Goal: Check status: Check status

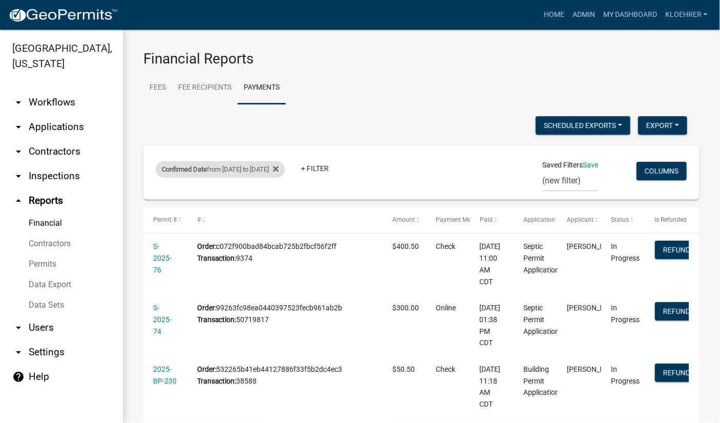
click at [275, 168] on div "Confirmed Date from [DATE] to [DATE]" at bounding box center [220, 169] width 129 height 16
select select "custom"
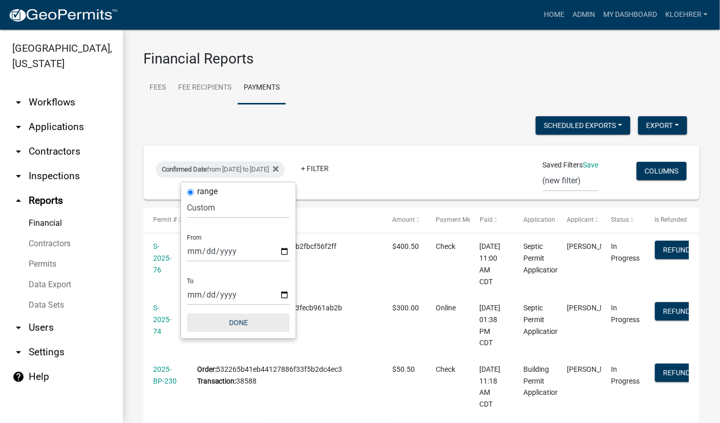
click at [238, 319] on button "Done" at bounding box center [238, 322] width 102 height 18
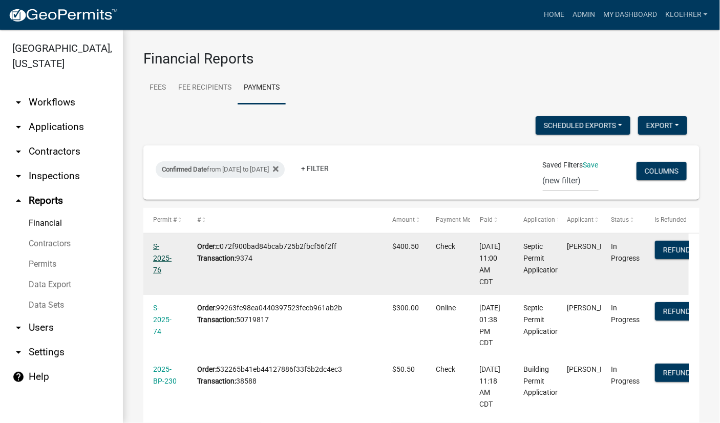
click at [163, 260] on link "S-2025-76" at bounding box center [162, 258] width 18 height 32
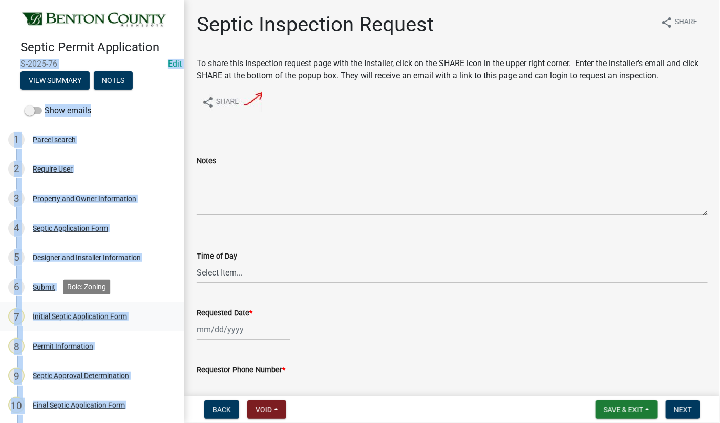
click at [166, 311] on link "7 Initial Septic Application Form" at bounding box center [92, 317] width 184 height 30
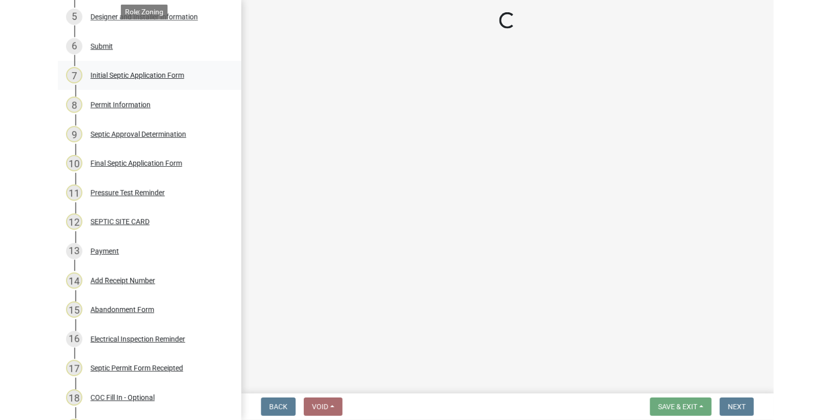
scroll to position [275, 0]
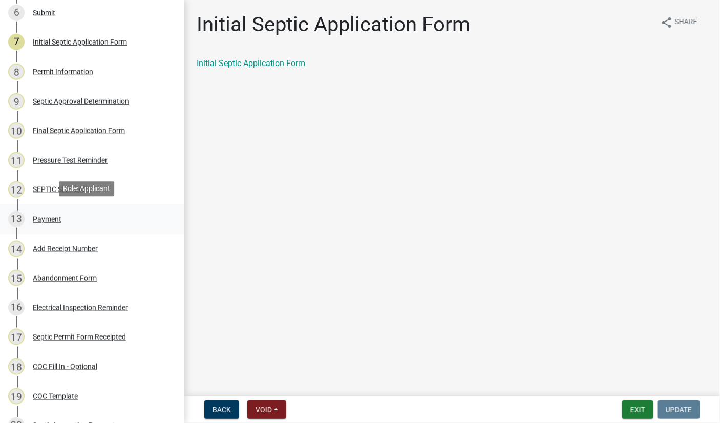
click at [48, 216] on div "Payment" at bounding box center [47, 219] width 29 height 7
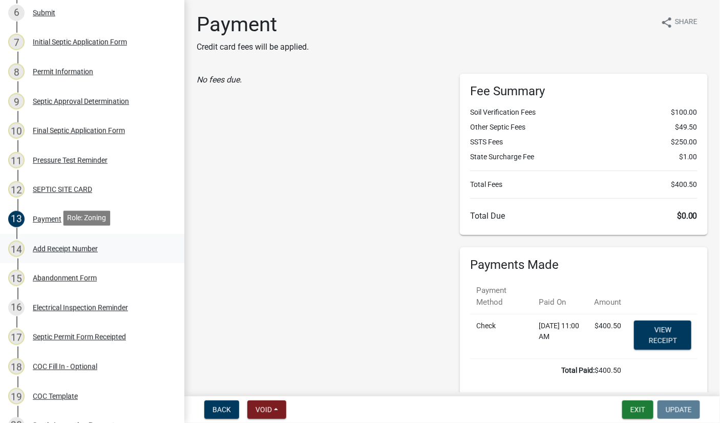
click at [88, 246] on div "Add Receipt Number" at bounding box center [65, 248] width 65 height 7
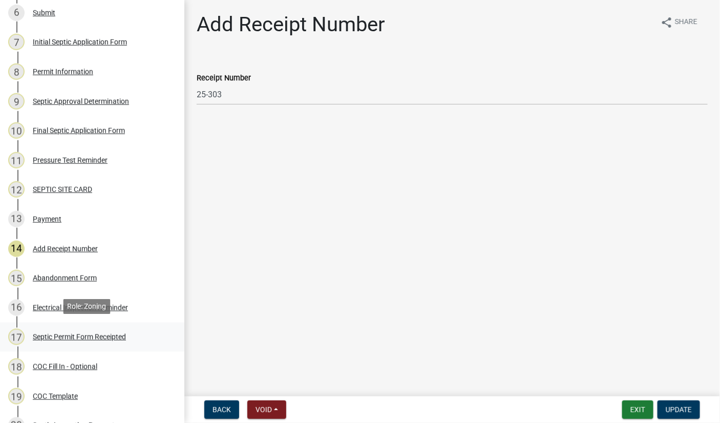
click at [78, 335] on div "Septic Permit Form Receipted" at bounding box center [79, 336] width 93 height 7
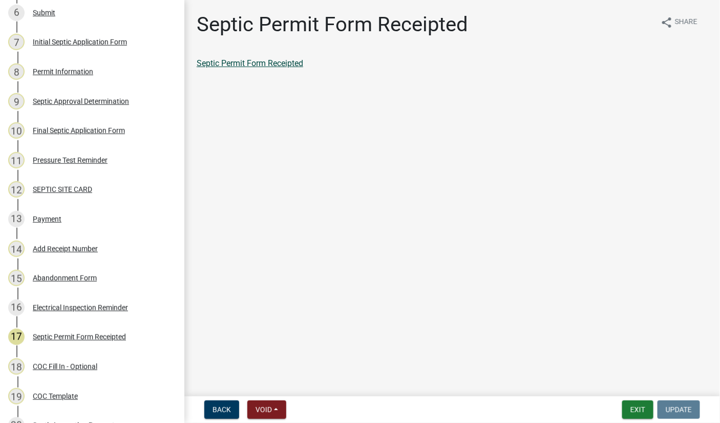
click at [250, 65] on link "Septic Permit Form Receipted" at bounding box center [250, 63] width 107 height 10
click at [648, 408] on button "Exit" at bounding box center [637, 409] width 31 height 18
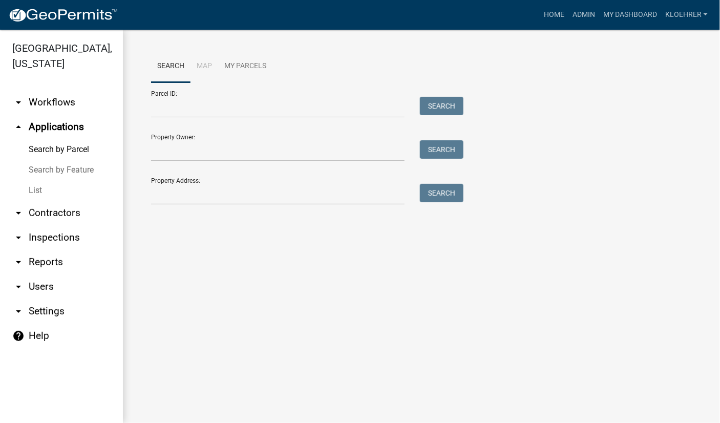
drag, startPoint x: 43, startPoint y: 260, endPoint x: 100, endPoint y: 215, distance: 72.6
click at [44, 260] on link "arrow_drop_down Reports" at bounding box center [61, 262] width 123 height 25
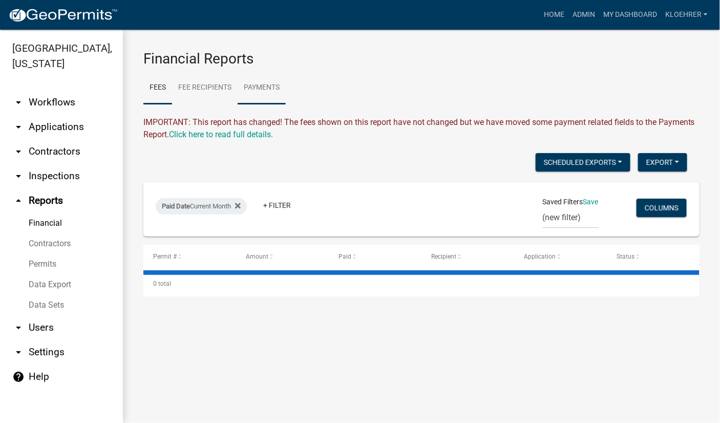
click at [276, 87] on link "Payments" at bounding box center [262, 88] width 48 height 33
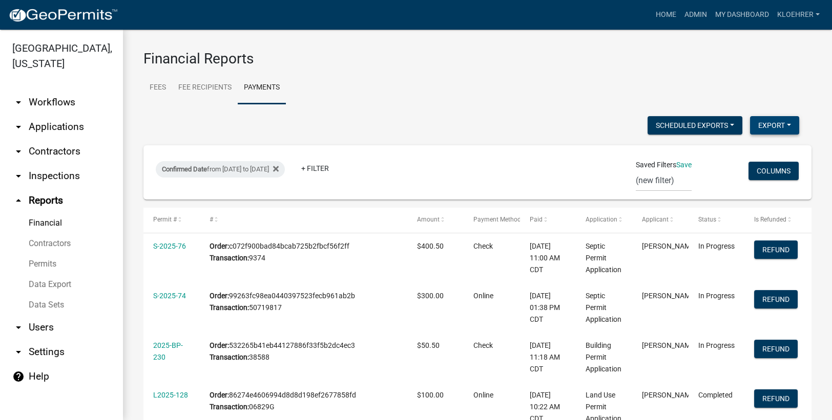
click at [720, 123] on button "Export" at bounding box center [774, 125] width 49 height 18
click at [720, 150] on button "Excel Format (.xlsx)" at bounding box center [751, 152] width 96 height 25
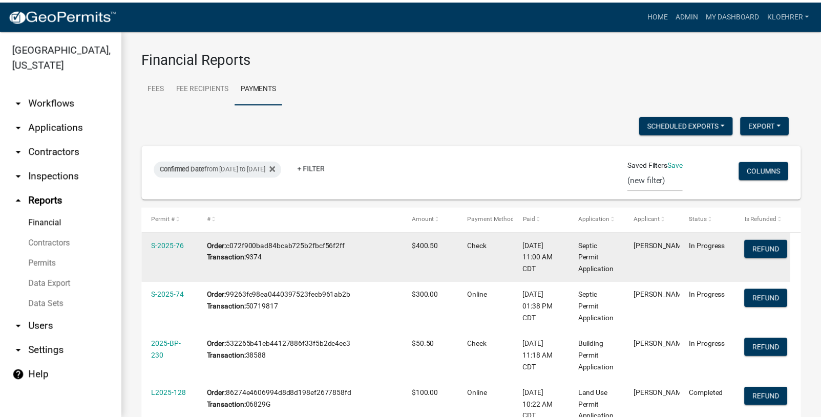
scroll to position [69, 0]
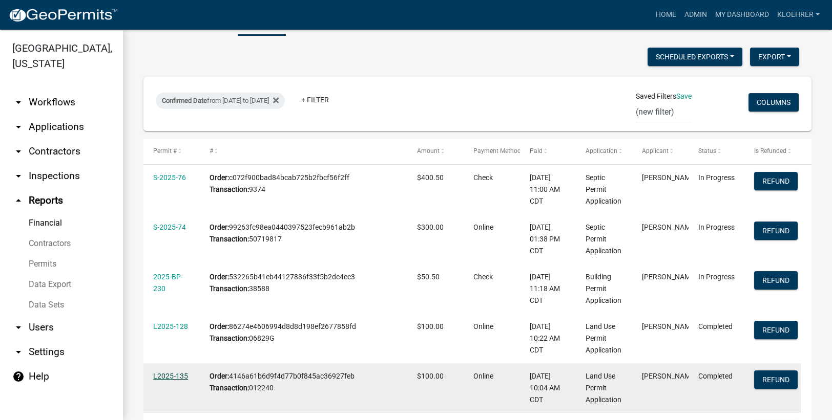
click at [183, 374] on link "L2025-135" at bounding box center [170, 376] width 35 height 8
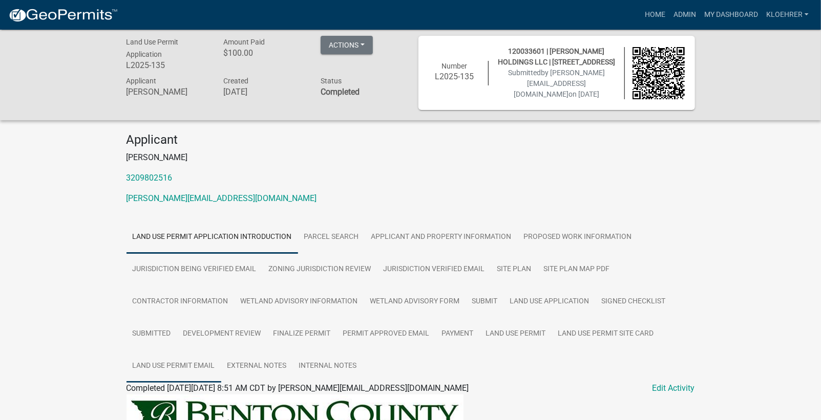
scroll to position [206, 0]
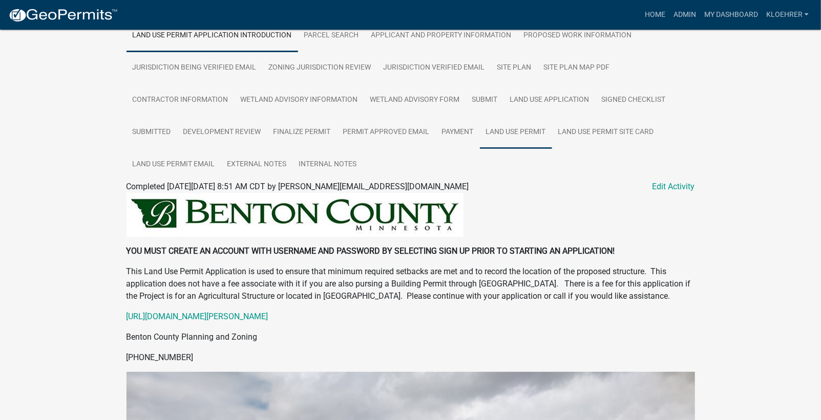
click at [528, 126] on link "Land Use Permit" at bounding box center [516, 132] width 72 height 33
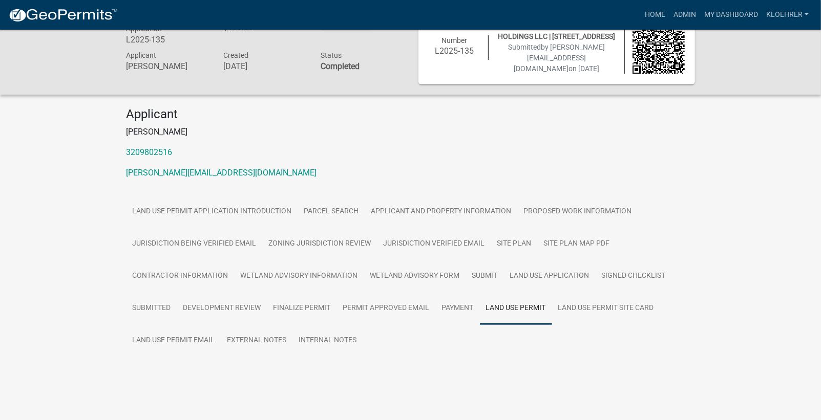
scroll to position [31, 0]
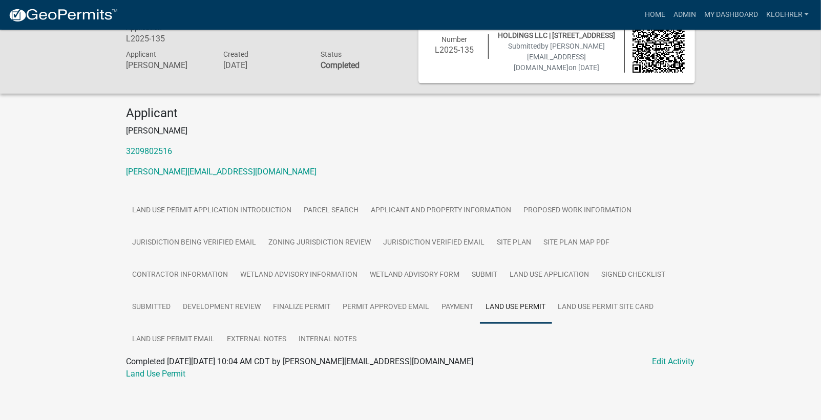
click at [162, 371] on link "Land Use Permit" at bounding box center [155, 374] width 59 height 10
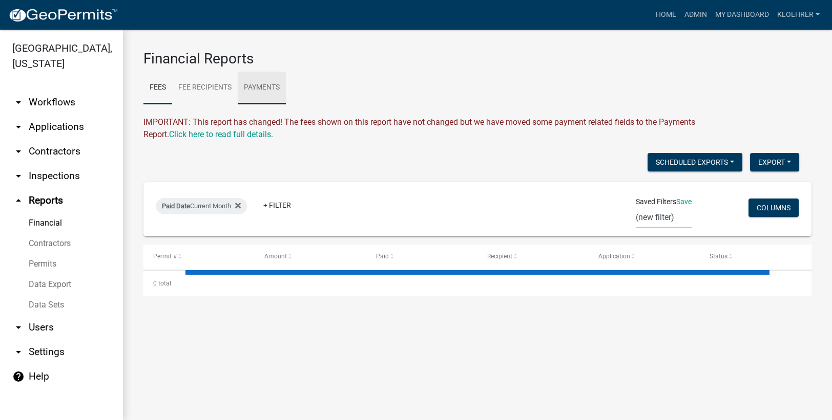
click at [258, 84] on link "Payments" at bounding box center [262, 88] width 48 height 33
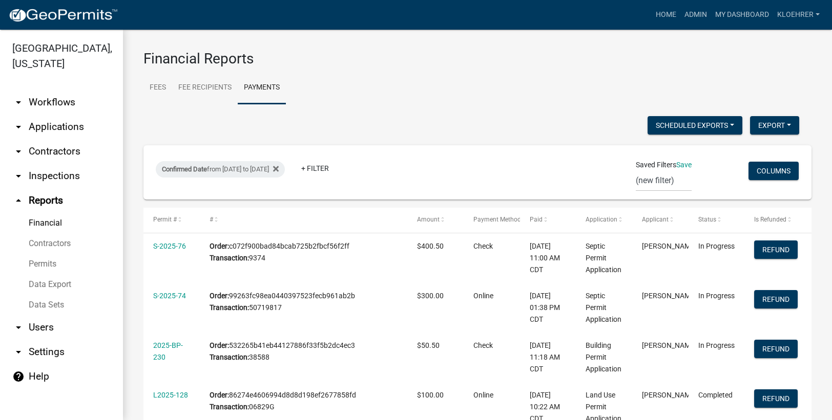
click at [519, 110] on wm-financial "Financial Reports Fees Fee Recipients Payments IMPORTANT: This report has chang…" at bounding box center [477, 305] width 668 height 511
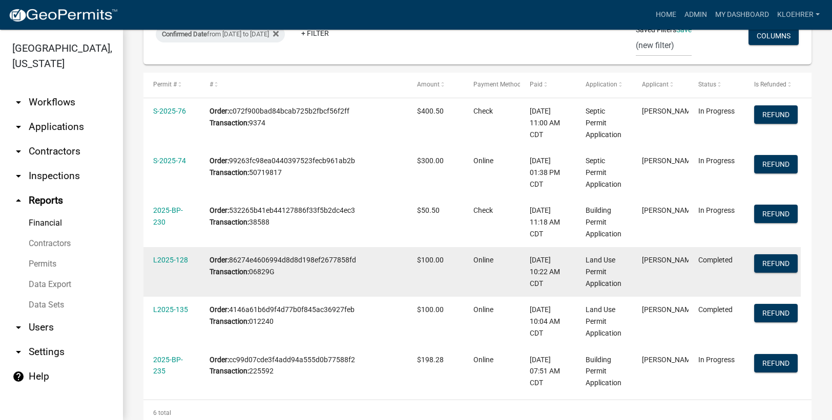
scroll to position [137, 0]
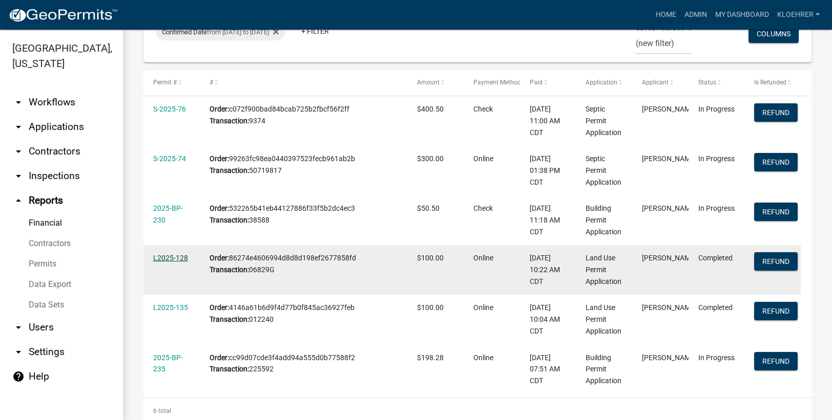
click at [180, 259] on link "L2025-128" at bounding box center [170, 258] width 35 height 8
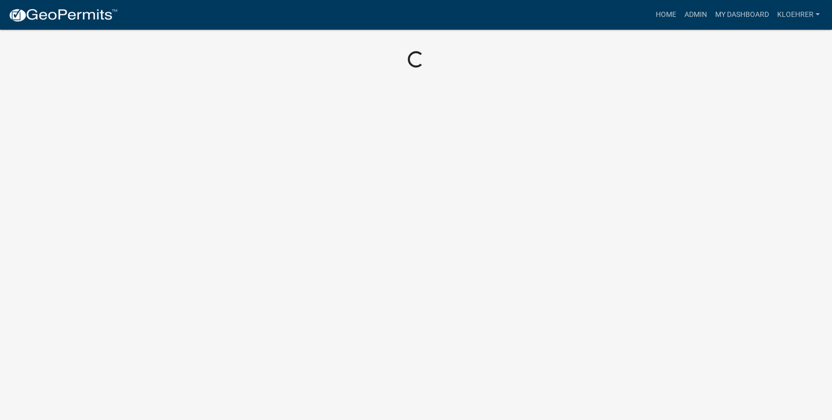
click at [180, 259] on body "Internet Explorer does NOT work with GeoPermits. Get a new browser for more sec…" at bounding box center [416, 210] width 832 height 420
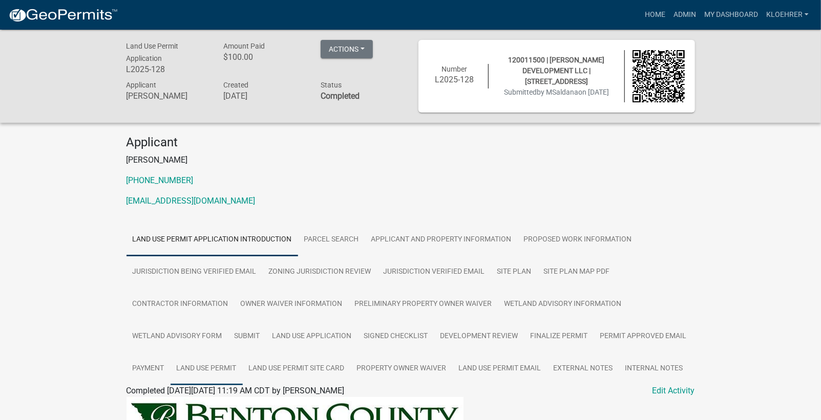
drag, startPoint x: 180, startPoint y: 259, endPoint x: 216, endPoint y: 370, distance: 116.4
click at [216, 370] on link "Land Use Permit" at bounding box center [207, 369] width 72 height 33
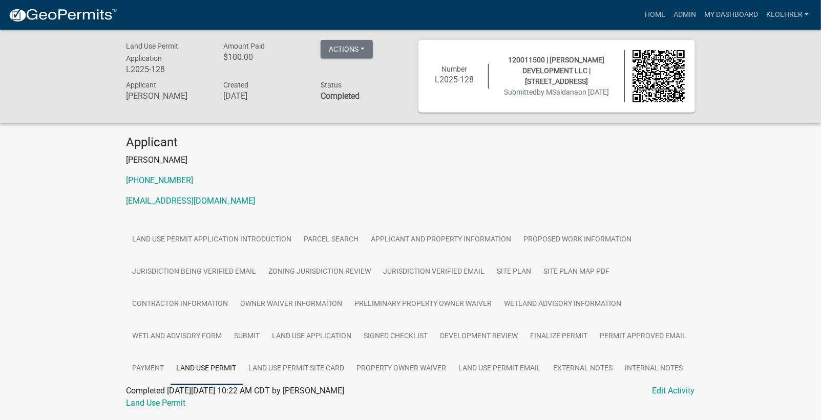
click at [177, 403] on link "Land Use Permit" at bounding box center [155, 403] width 59 height 10
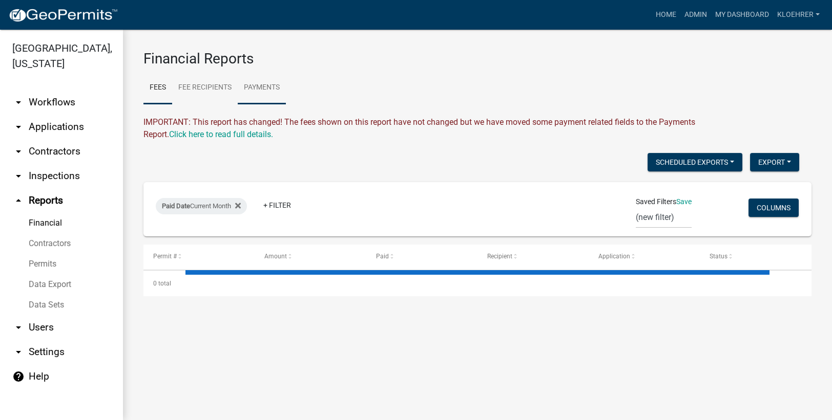
click at [246, 84] on link "Payments" at bounding box center [262, 88] width 48 height 33
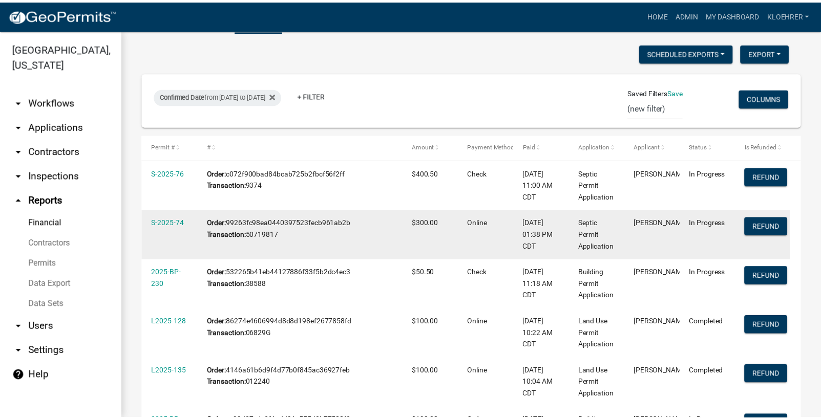
scroll to position [137, 0]
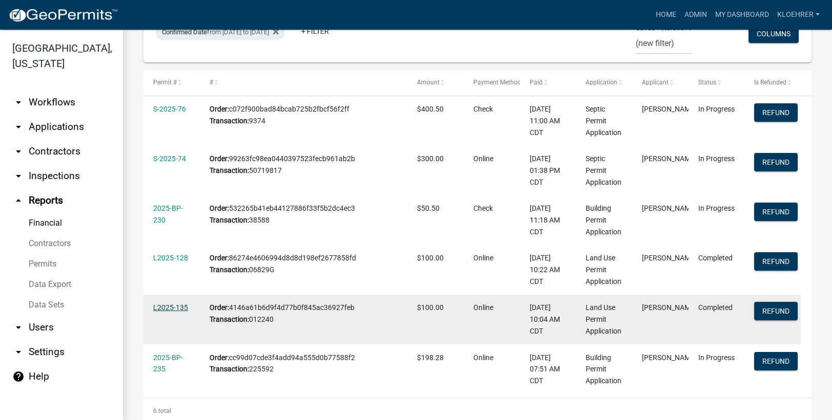
click at [180, 310] on link "L2025-135" at bounding box center [170, 308] width 35 height 8
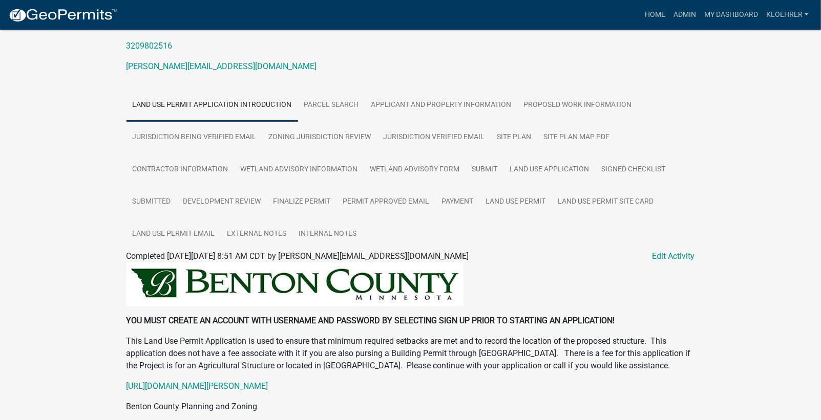
scroll to position [69, 0]
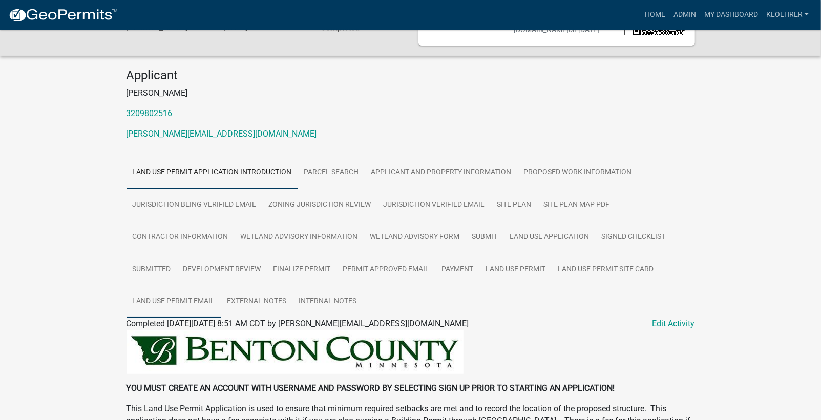
click at [164, 301] on link "Land Use Permit Email" at bounding box center [173, 302] width 95 height 33
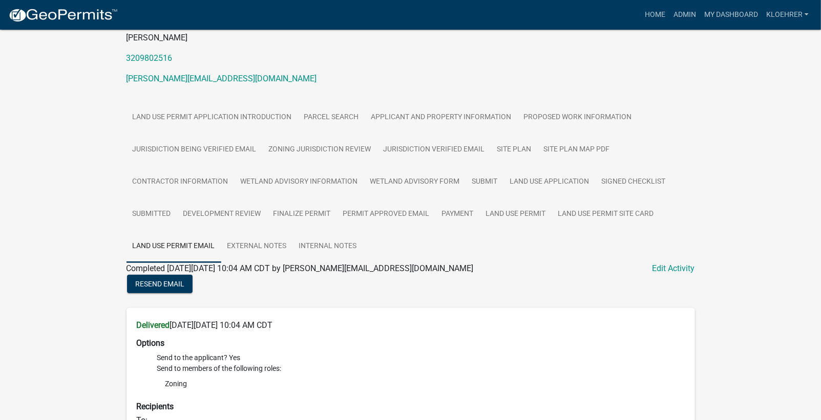
scroll to position [61, 0]
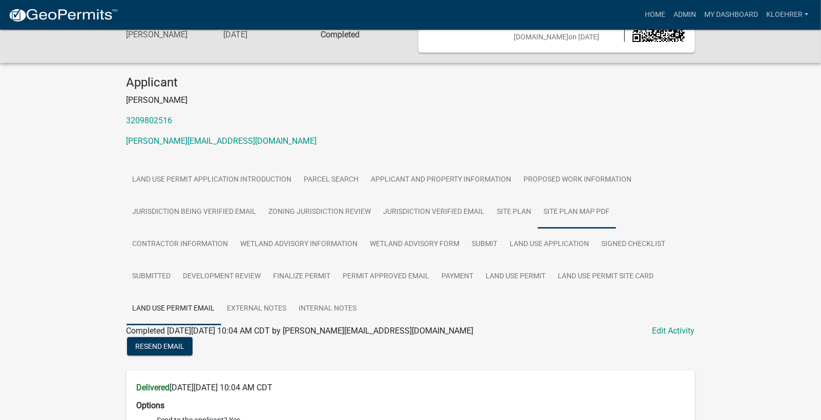
click at [578, 208] on link "Site Plan Map PDF" at bounding box center [577, 212] width 78 height 33
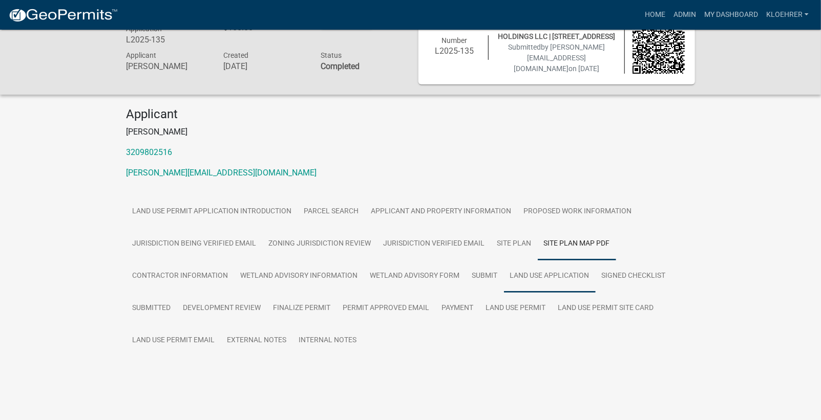
scroll to position [31, 0]
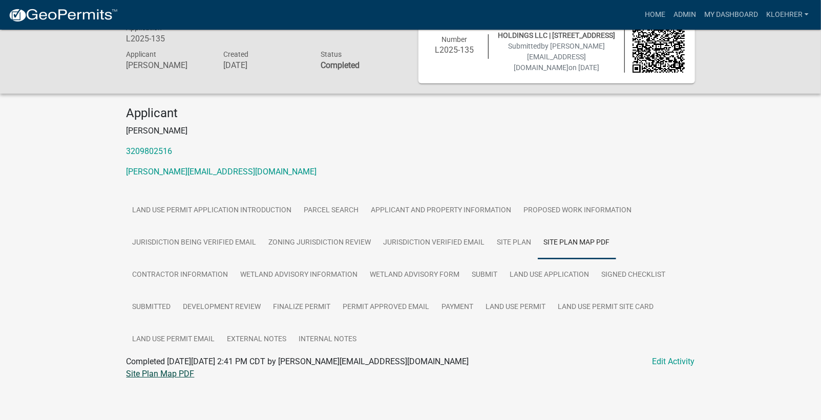
click at [177, 372] on link "Site Plan Map PDF" at bounding box center [160, 374] width 68 height 10
click at [505, 241] on link "Site Plan" at bounding box center [514, 243] width 47 height 33
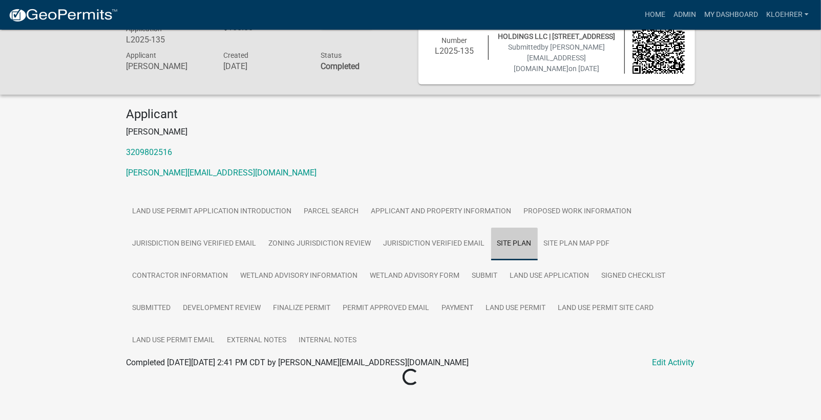
click at [505, 241] on link "Site Plan" at bounding box center [514, 244] width 47 height 33
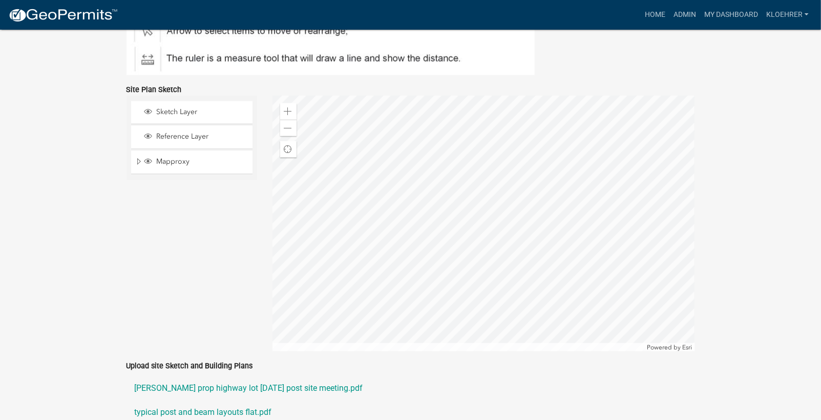
scroll to position [924, 0]
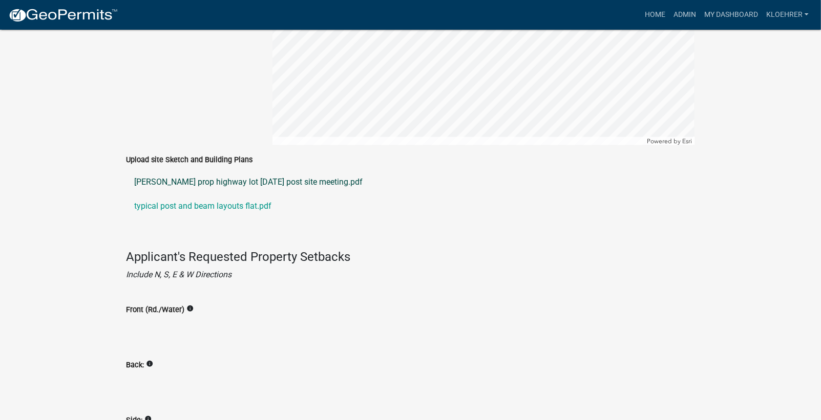
click at [221, 178] on link "Benoit prop highway lot 9-8-25 post site meeting.pdf" at bounding box center [410, 182] width 568 height 25
click at [213, 204] on link "typical post and beam layouts flat.pdf" at bounding box center [410, 207] width 568 height 25
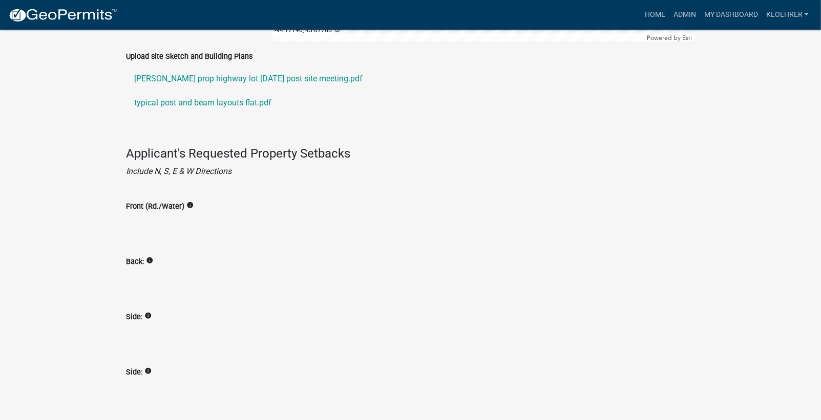
scroll to position [1054, 0]
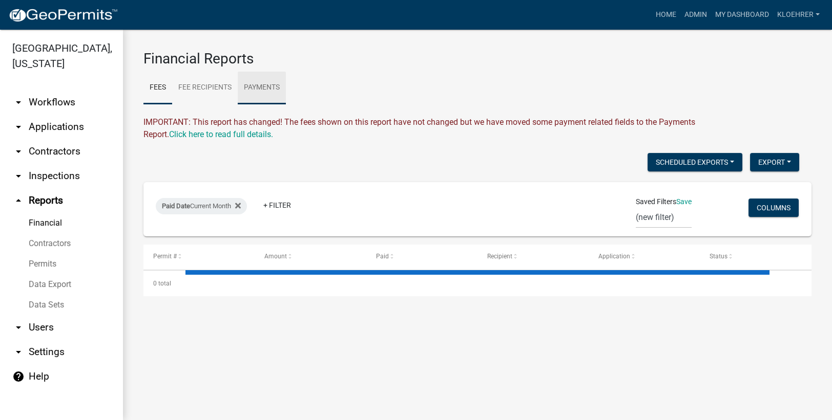
click at [268, 87] on link "Payments" at bounding box center [262, 88] width 48 height 33
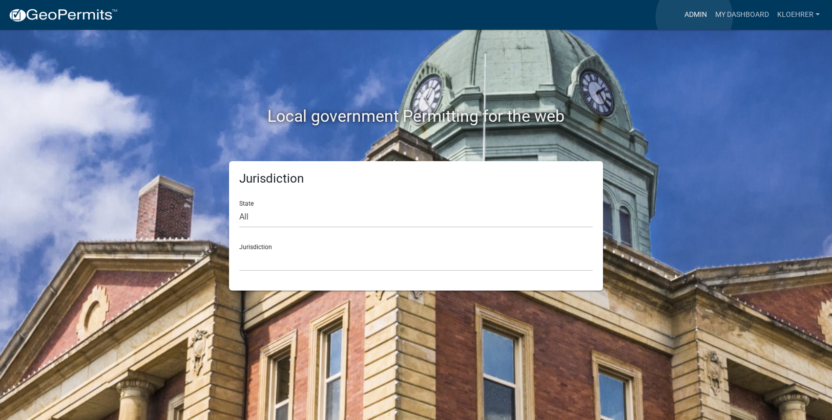
click at [694, 17] on link "Admin" at bounding box center [695, 14] width 31 height 19
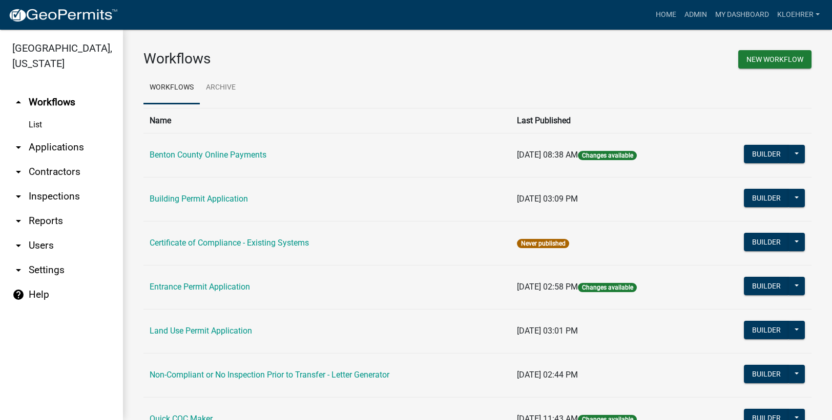
click at [65, 148] on link "arrow_drop_down Applications" at bounding box center [61, 147] width 123 height 25
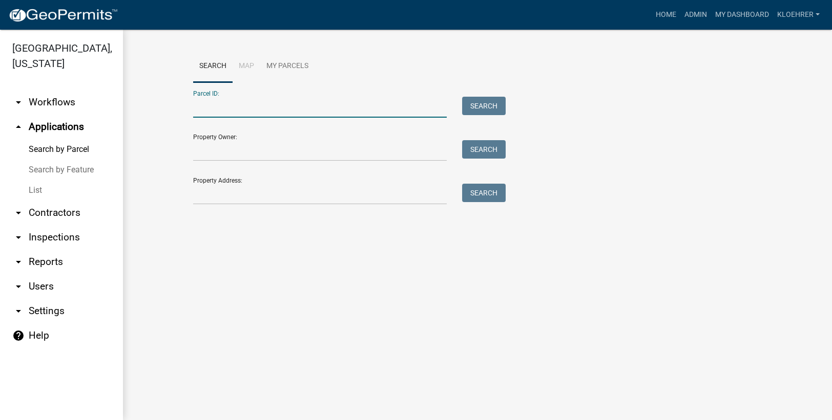
click at [225, 113] on input "Parcel ID:" at bounding box center [320, 107] width 254 height 21
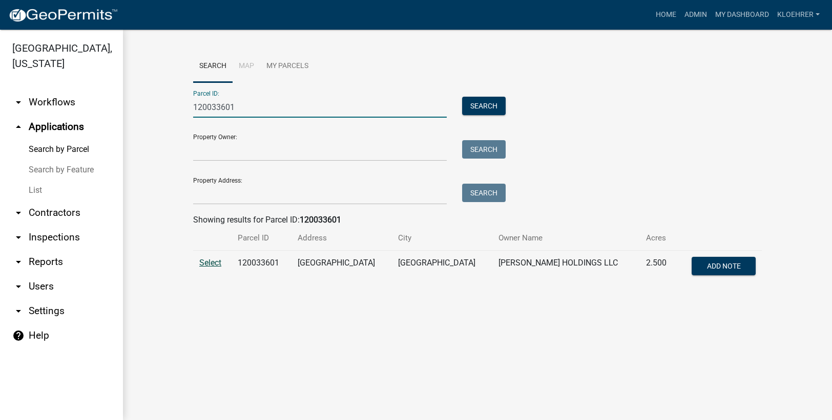
type input "120033601"
click at [216, 261] on span "Select" at bounding box center [210, 263] width 22 height 10
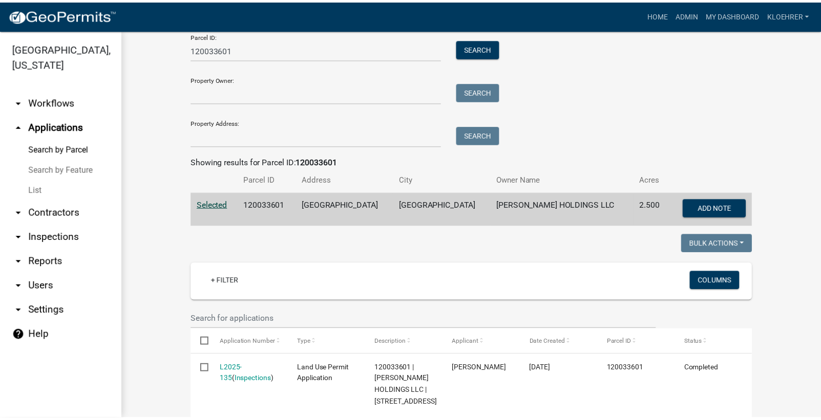
scroll to position [116, 0]
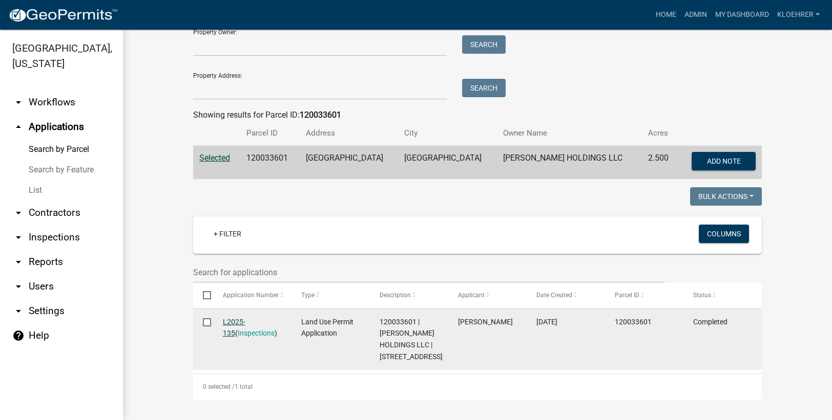
click at [243, 318] on link "L2025-135" at bounding box center [234, 328] width 23 height 20
